Goal: Task Accomplishment & Management: Use online tool/utility

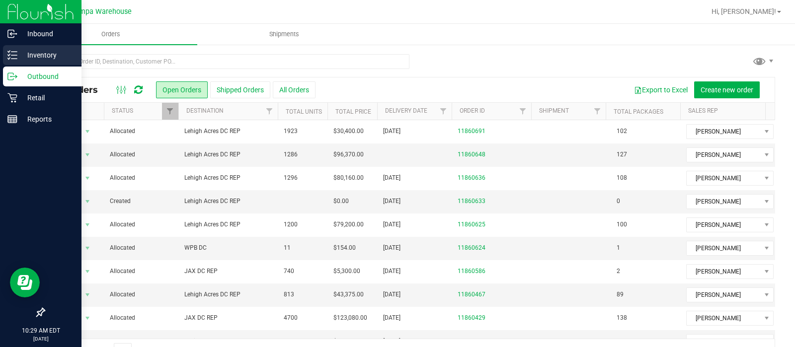
click at [33, 61] on p "Inventory" at bounding box center [47, 55] width 60 height 12
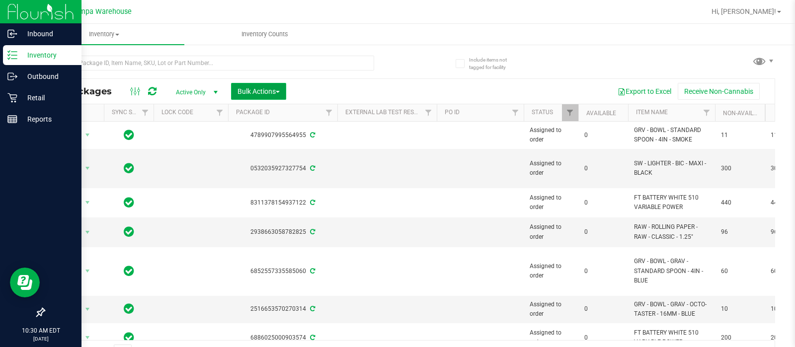
click at [278, 93] on span "Bulk Actions" at bounding box center [259, 91] width 42 height 8
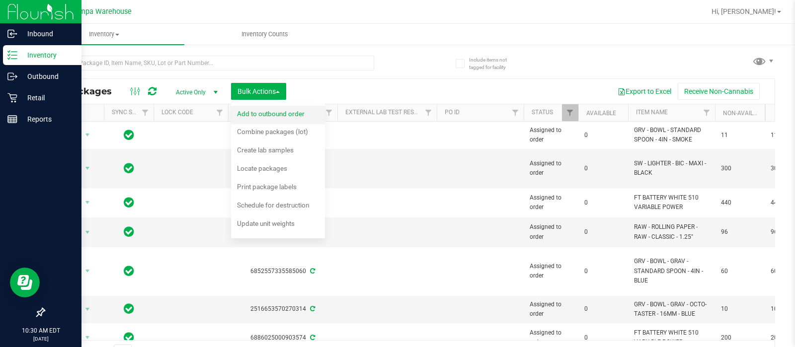
click at [278, 118] on div "Add to outbound order" at bounding box center [277, 115] width 81 height 16
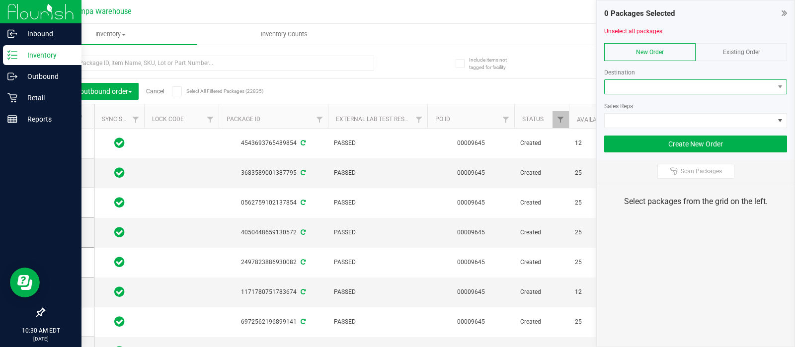
click at [645, 81] on span at bounding box center [690, 87] width 170 height 14
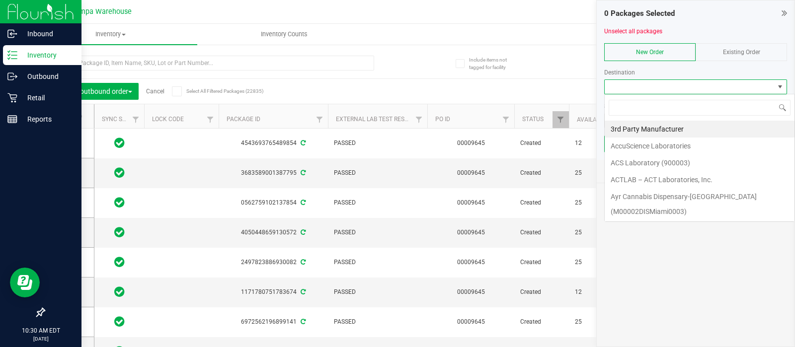
scroll to position [14, 183]
type input "leh"
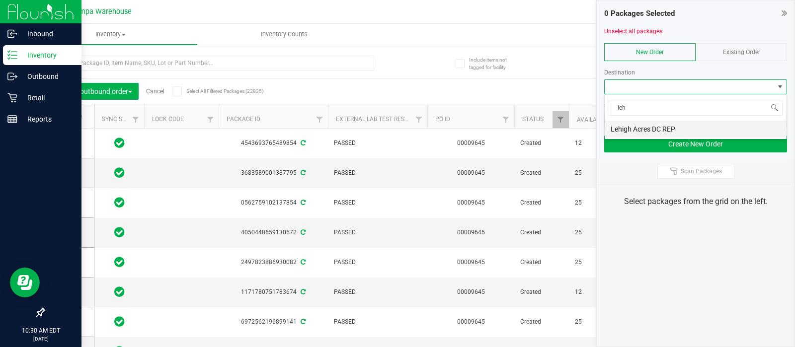
click at [634, 128] on li "Lehigh Acres DC REP" at bounding box center [696, 129] width 182 height 17
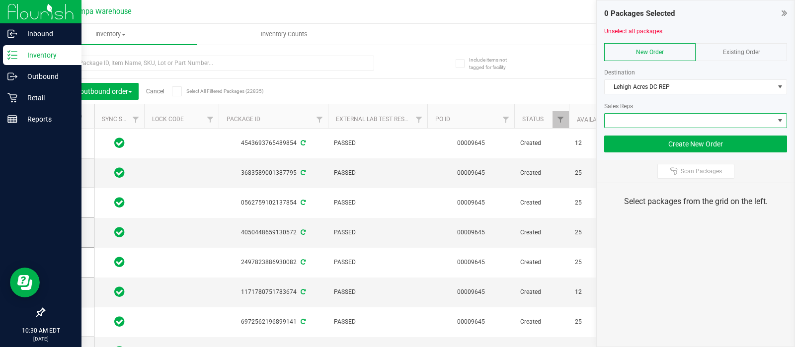
click at [633, 126] on span at bounding box center [690, 121] width 170 height 14
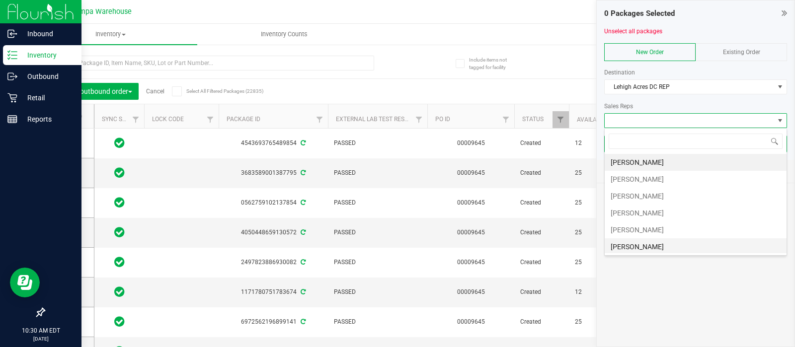
click at [641, 247] on li "[PERSON_NAME]" at bounding box center [696, 247] width 182 height 17
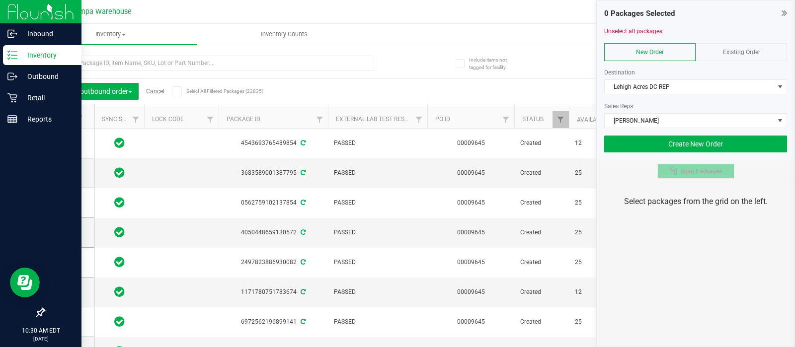
click at [686, 170] on span "Scan Packages" at bounding box center [701, 172] width 41 height 8
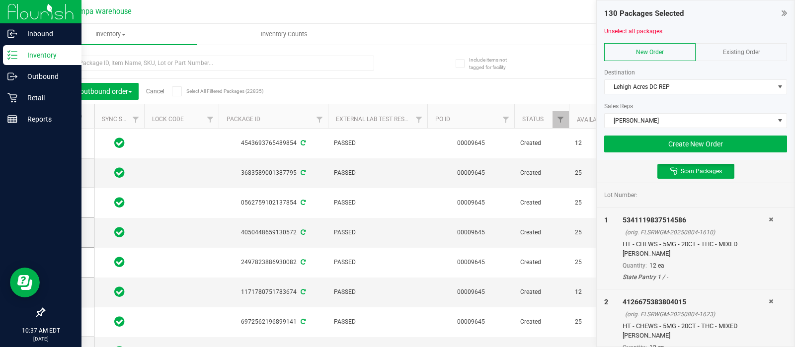
click at [618, 29] on link "Unselect all packages" at bounding box center [633, 31] width 58 height 7
click at [702, 143] on button "Create New Order" at bounding box center [695, 144] width 183 height 17
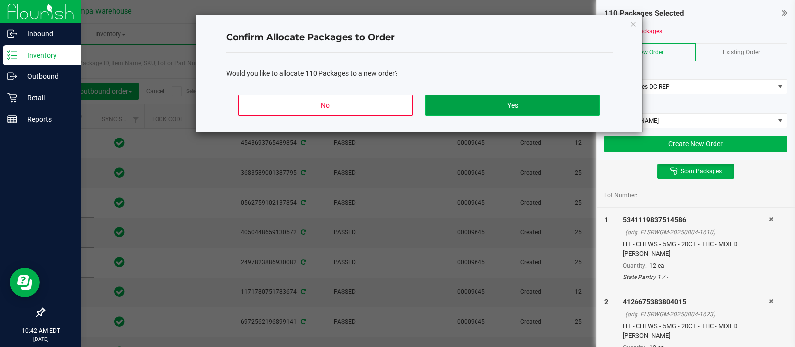
click at [536, 98] on button "Yes" at bounding box center [513, 105] width 174 height 21
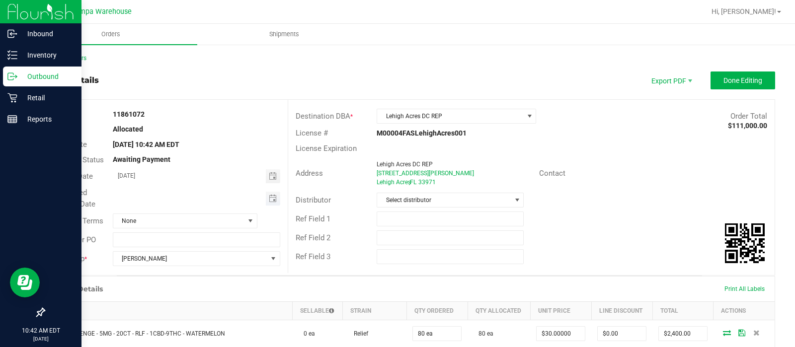
click at [266, 203] on span "Toggle calendar" at bounding box center [273, 199] width 14 height 14
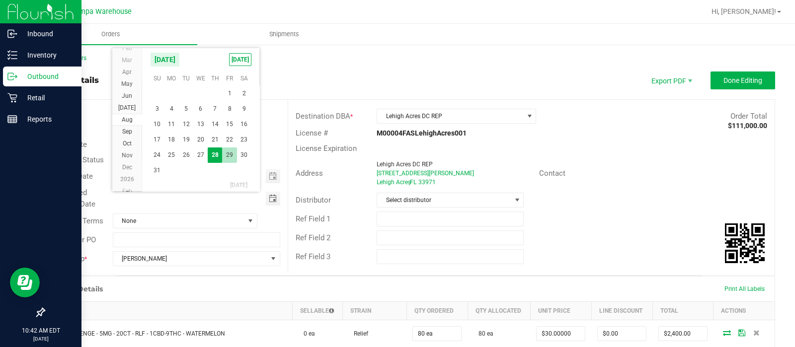
click at [231, 152] on span "29" at bounding box center [229, 155] width 14 height 15
type input "[DATE]"
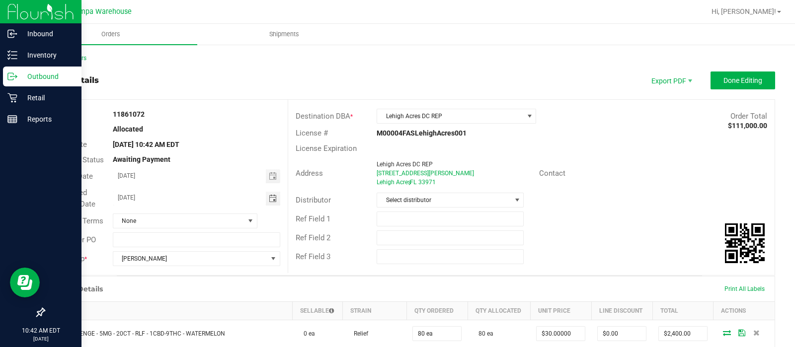
click at [450, 227] on div "Ref Field 1" at bounding box center [531, 219] width 487 height 19
click at [425, 225] on input "text" at bounding box center [450, 219] width 147 height 15
type input "LHA DC"
click at [407, 230] on div "Ref Field 2" at bounding box center [531, 238] width 487 height 19
click at [398, 235] on input "text" at bounding box center [450, 238] width 147 height 15
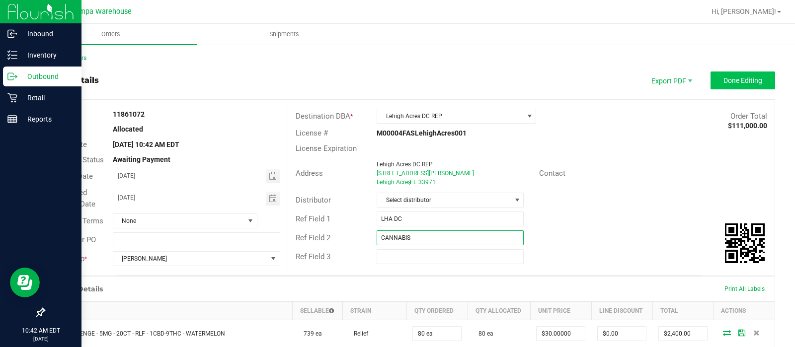
type input "CANNABIS"
click at [729, 78] on span "Done Editing" at bounding box center [743, 81] width 39 height 8
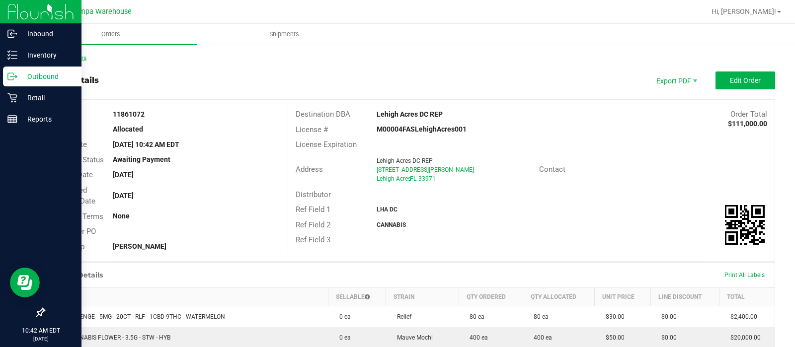
click at [73, 61] on link "Back to Orders" at bounding box center [65, 58] width 43 height 7
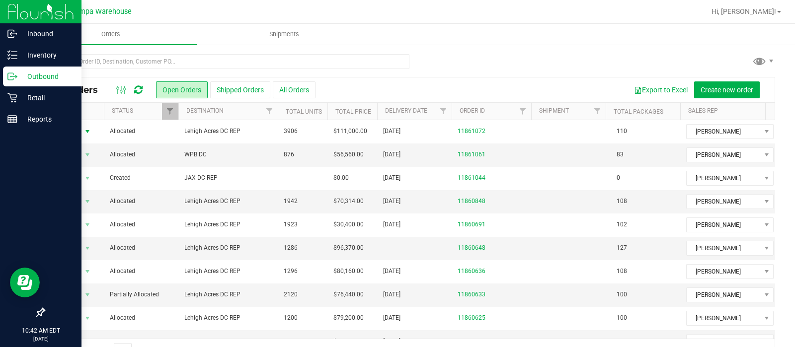
click at [70, 129] on span "Action" at bounding box center [67, 132] width 27 height 14
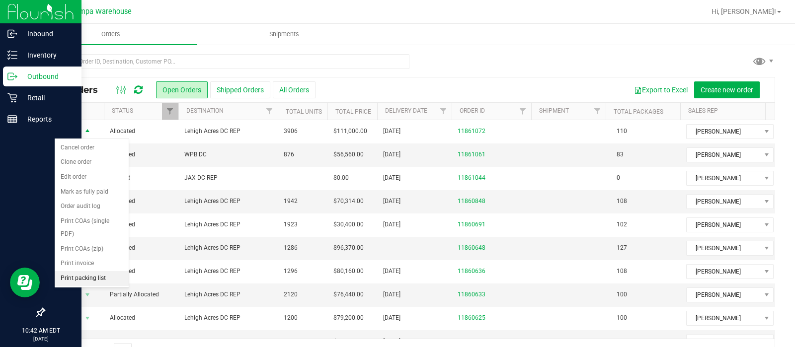
click at [76, 280] on li "Print packing list" at bounding box center [92, 278] width 74 height 15
